Goal: Find specific page/section: Find specific page/section

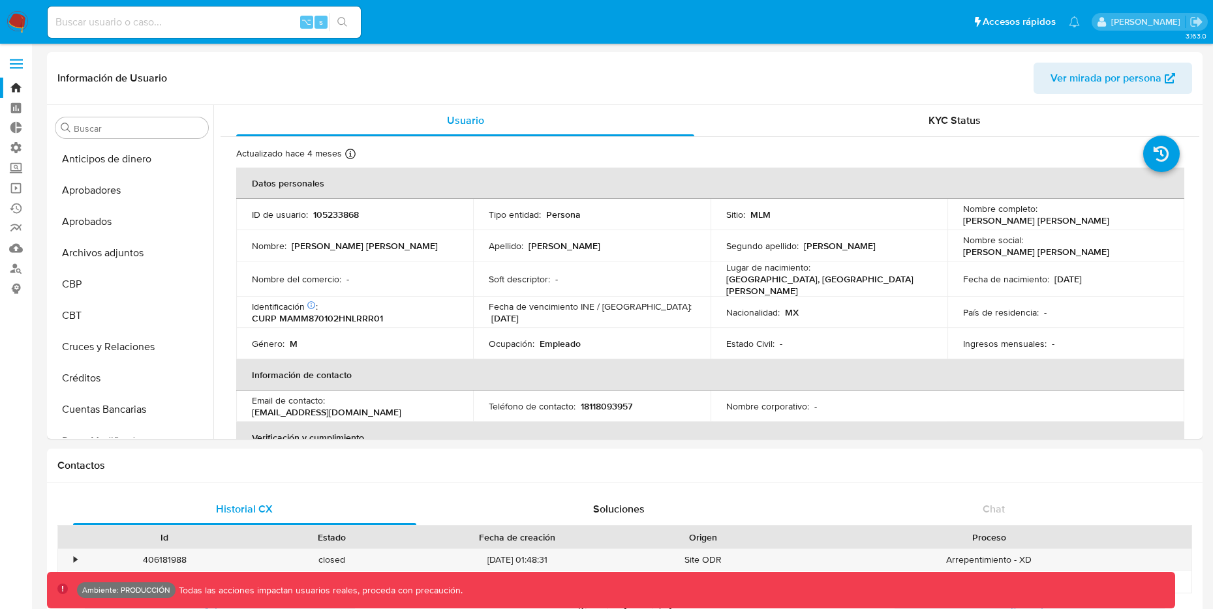
select select "10"
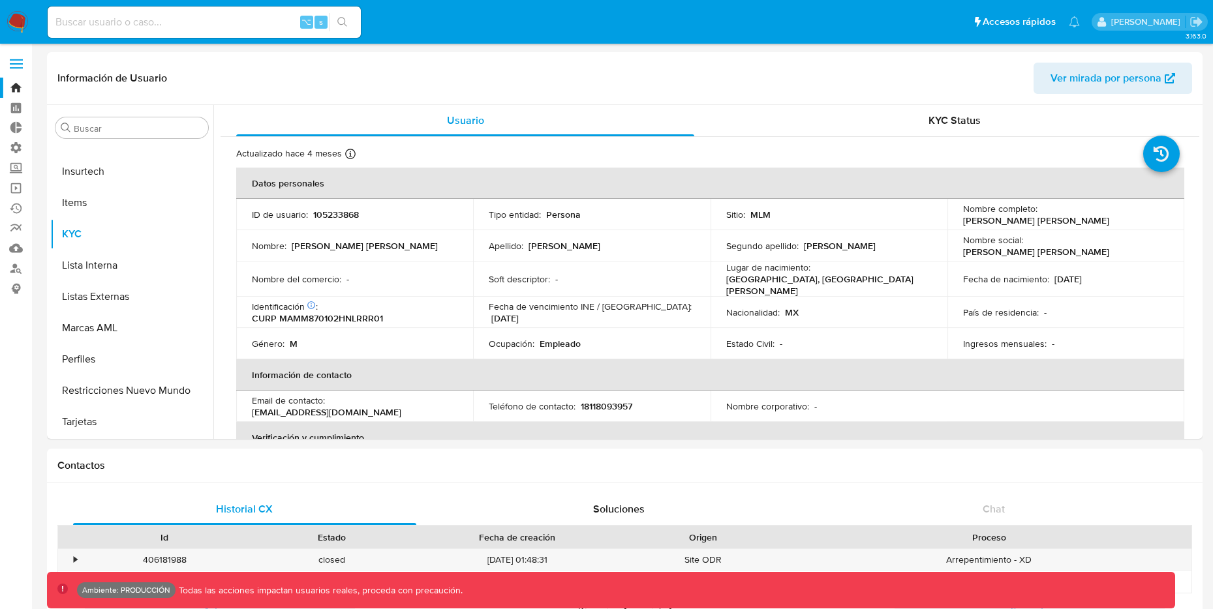
click at [12, 21] on img at bounding box center [18, 22] width 22 height 22
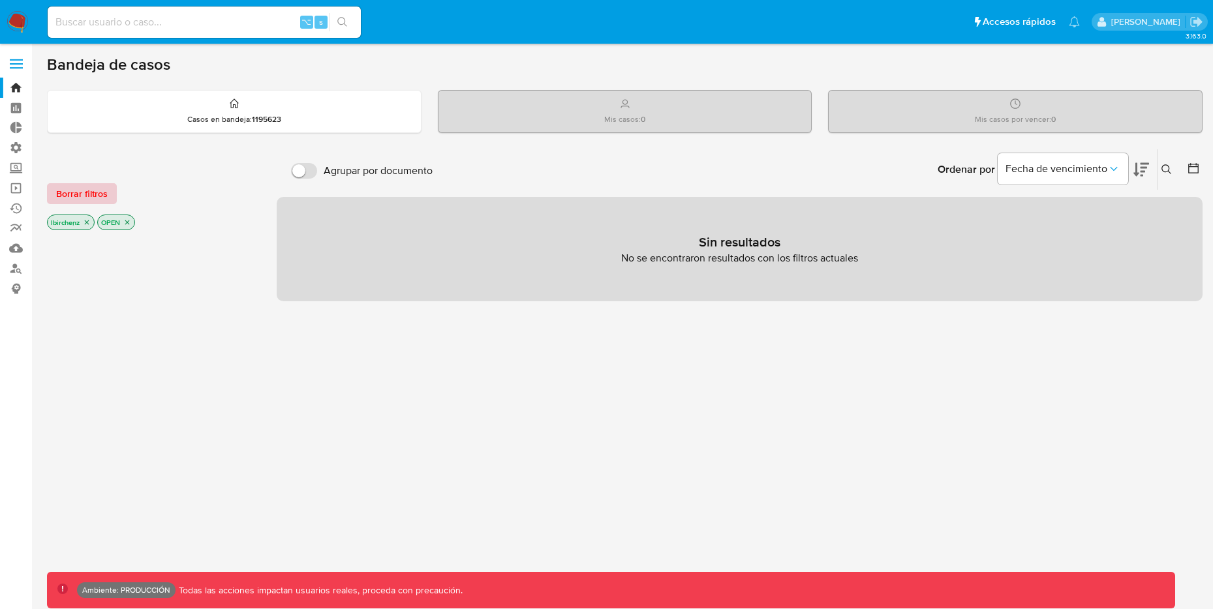
click at [95, 194] on span "Borrar filtros" at bounding box center [82, 194] width 52 height 18
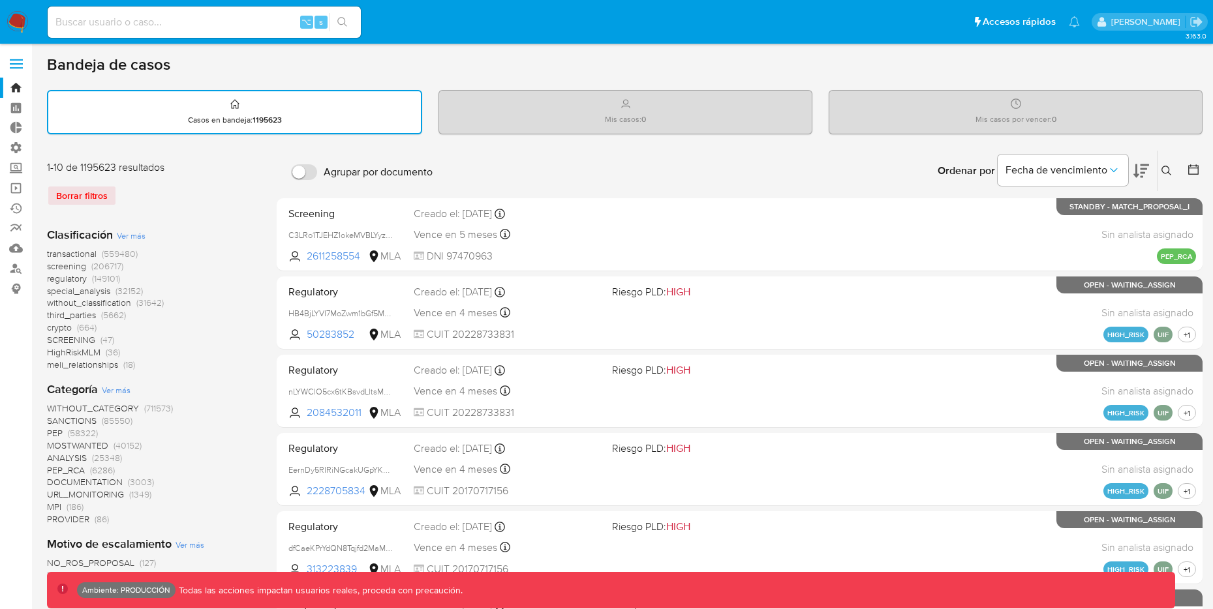
click at [1192, 168] on icon at bounding box center [1193, 169] width 10 height 10
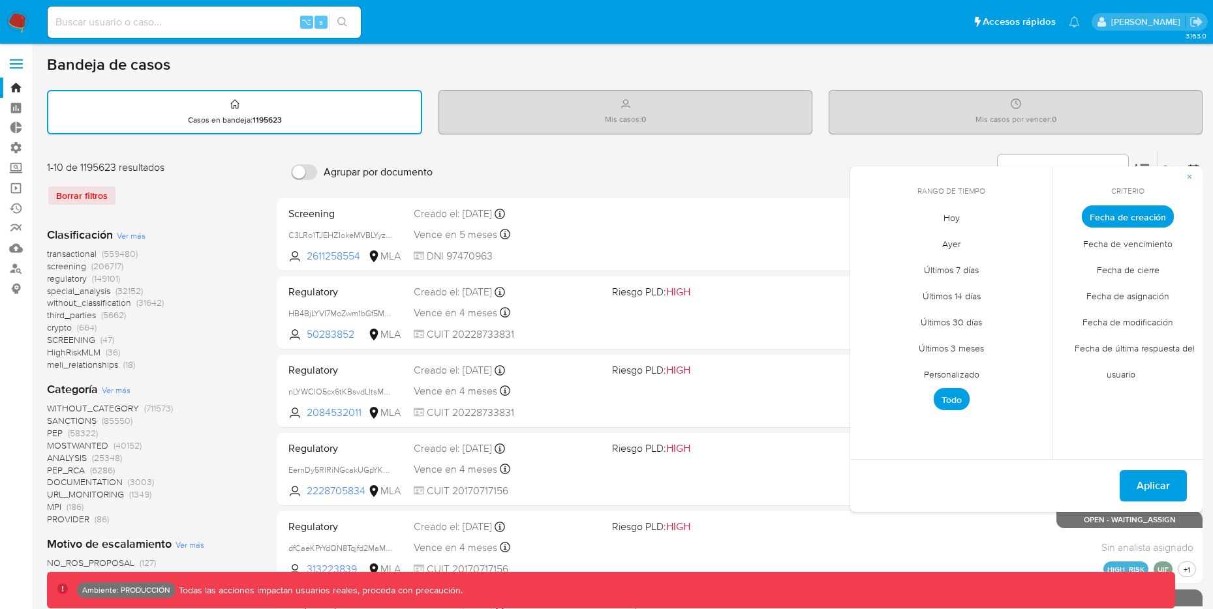
click at [950, 216] on span "Hoy" at bounding box center [952, 217] width 44 height 27
click at [1163, 478] on span "Aplicar" at bounding box center [1152, 486] width 33 height 29
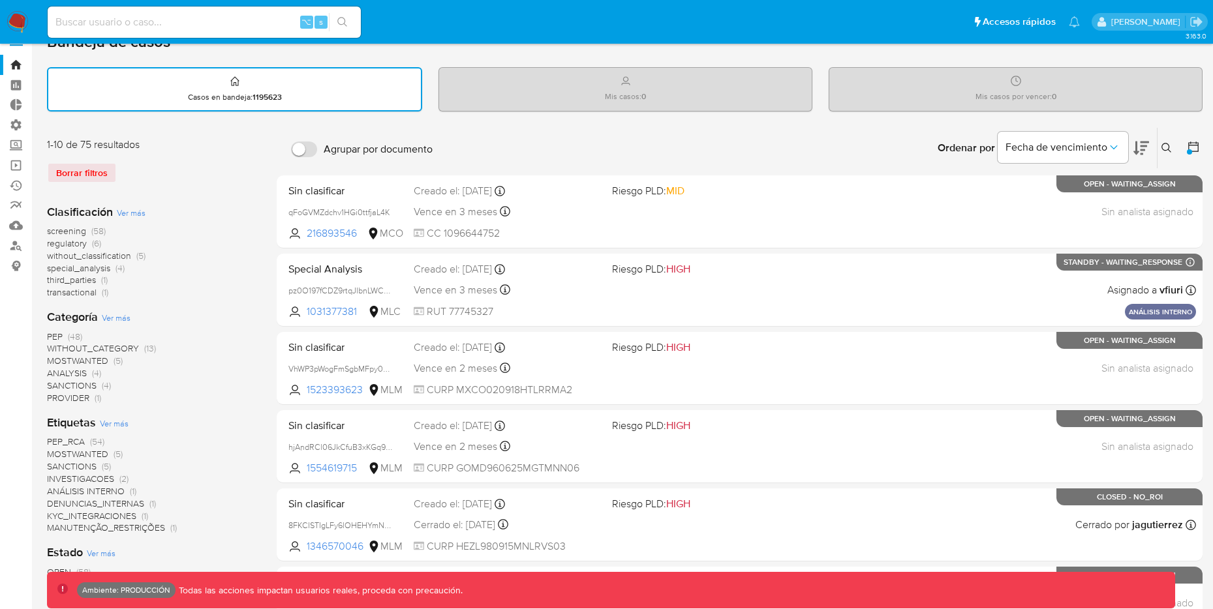
scroll to position [35, 0]
